Goal: Entertainment & Leisure: Consume media (video, audio)

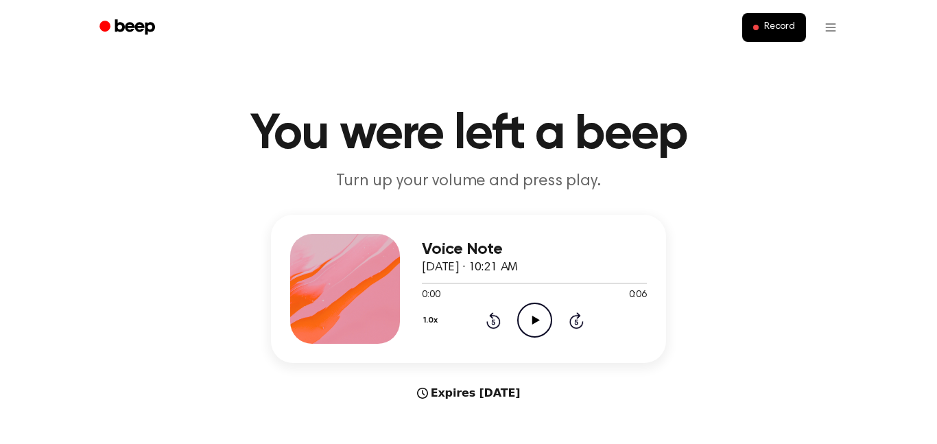
click at [542, 324] on icon "Play Audio" at bounding box center [534, 320] width 35 height 35
click at [531, 314] on icon "Pause Audio" at bounding box center [534, 320] width 35 height 35
click at [545, 316] on icon "Play Audio" at bounding box center [534, 320] width 35 height 35
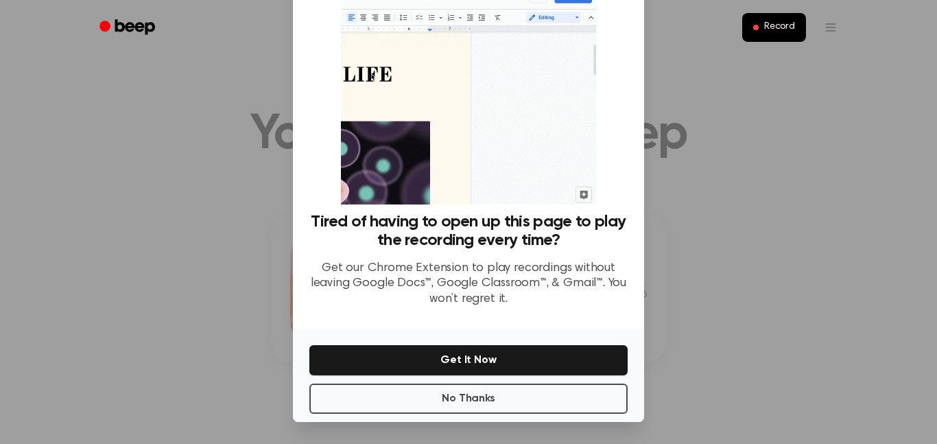
scroll to position [54, 0]
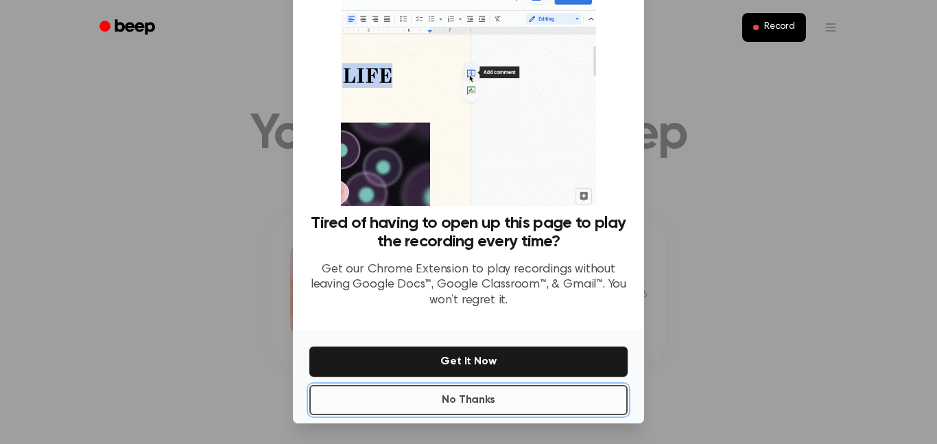
click at [493, 400] on button "No Thanks" at bounding box center [469, 400] width 318 height 30
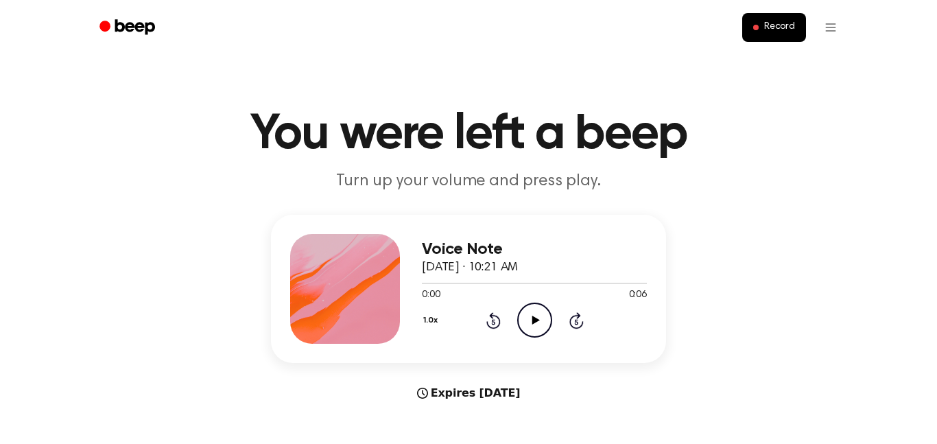
click at [539, 319] on icon "Play Audio" at bounding box center [534, 320] width 35 height 35
click at [539, 318] on icon "Pause Audio" at bounding box center [534, 320] width 35 height 35
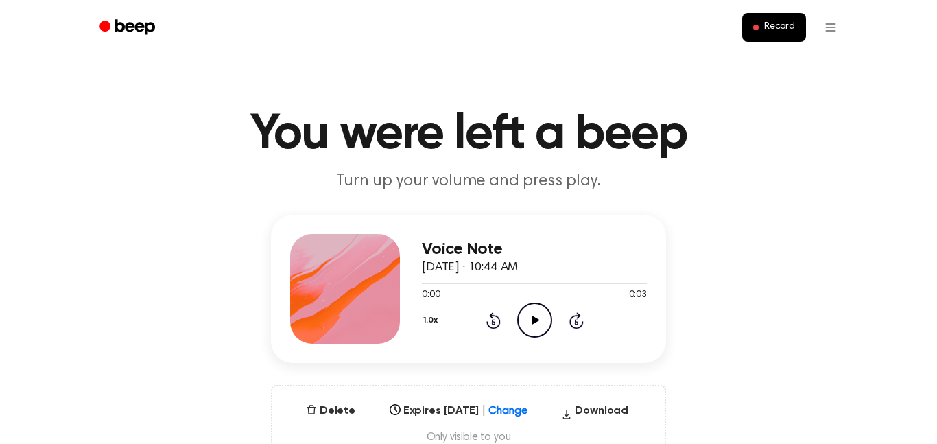
click at [537, 324] on icon "Play Audio" at bounding box center [534, 320] width 35 height 35
click at [535, 322] on icon at bounding box center [535, 320] width 6 height 9
